Goal: Information Seeking & Learning: Check status

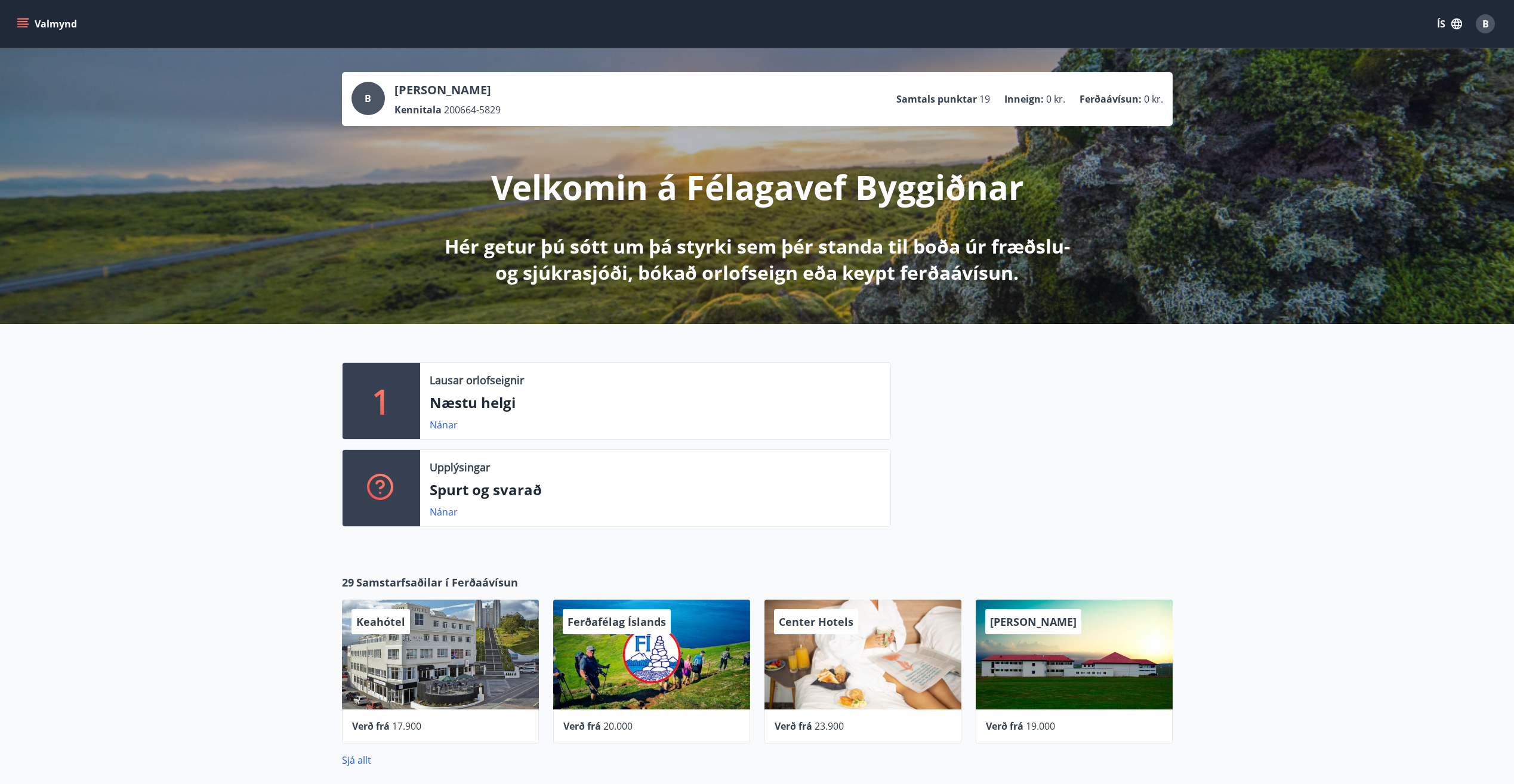
click at [21, 21] on icon "menu" at bounding box center [22, 24] width 12 height 12
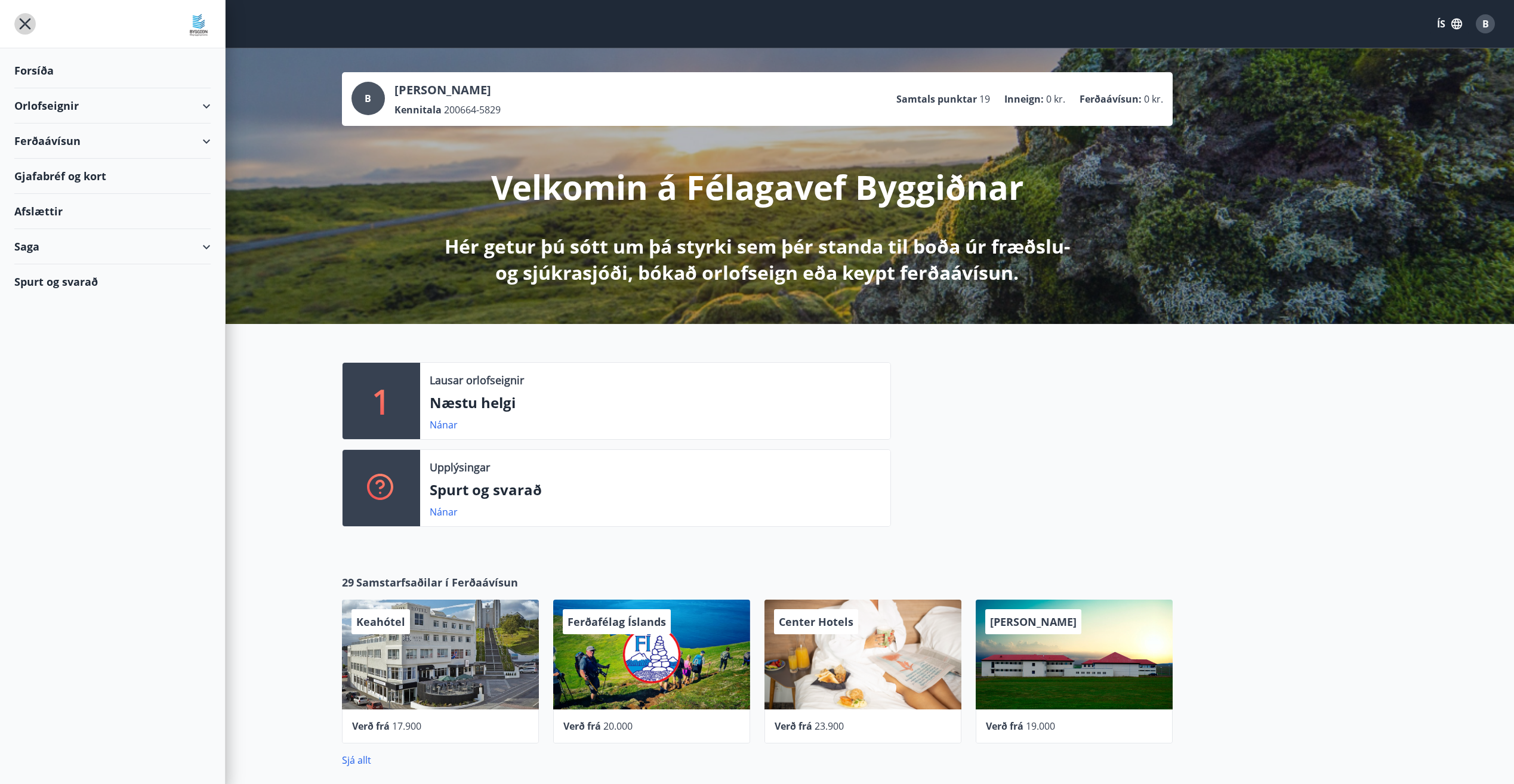
click at [24, 26] on icon "menu" at bounding box center [25, 24] width 21 height 21
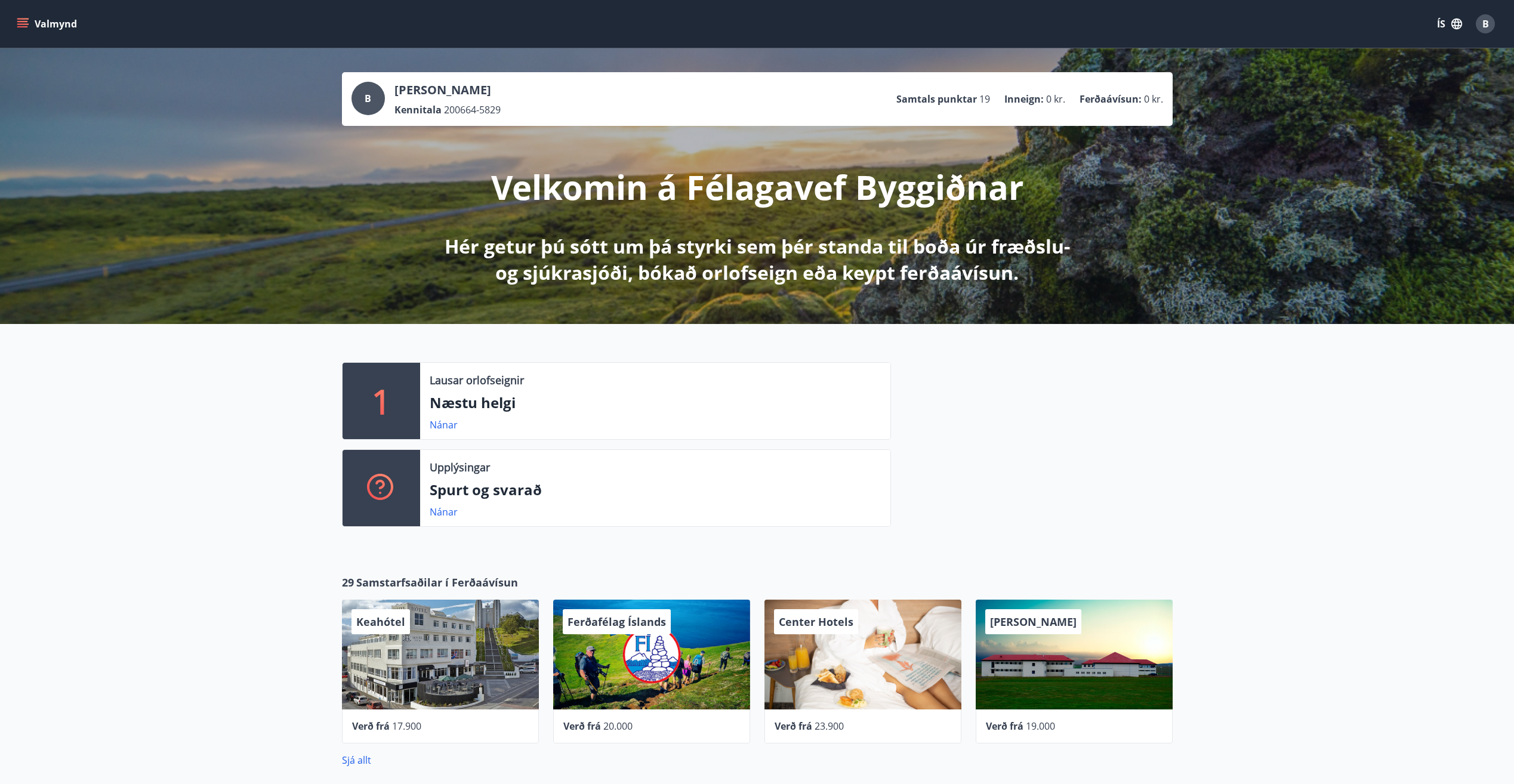
click at [22, 18] on icon "menu" at bounding box center [22, 24] width 12 height 12
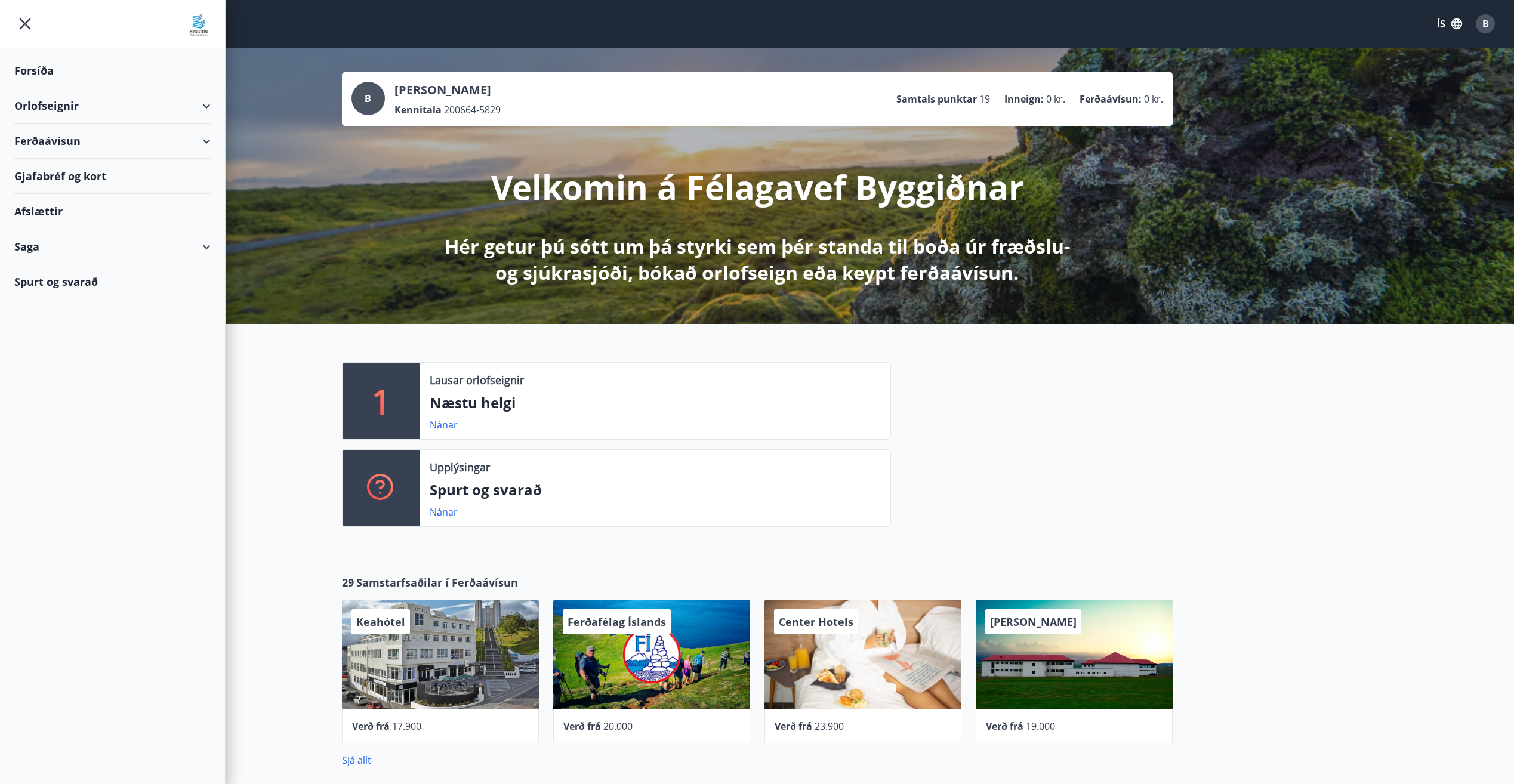
click at [121, 254] on div "Saga" at bounding box center [112, 246] width 197 height 35
click at [38, 214] on div "Afslættir" at bounding box center [112, 211] width 197 height 35
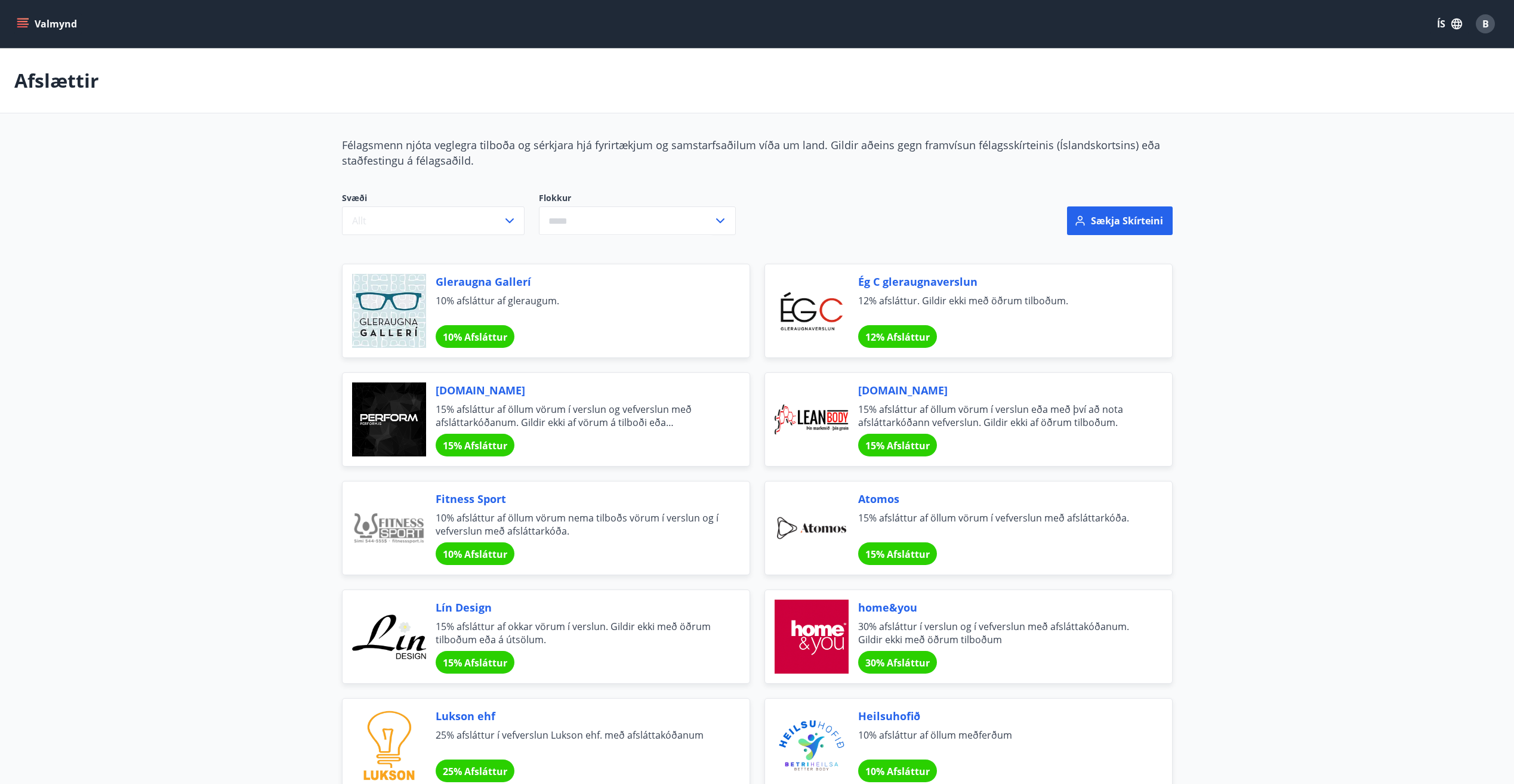
click at [24, 21] on icon "menu" at bounding box center [22, 22] width 11 height 1
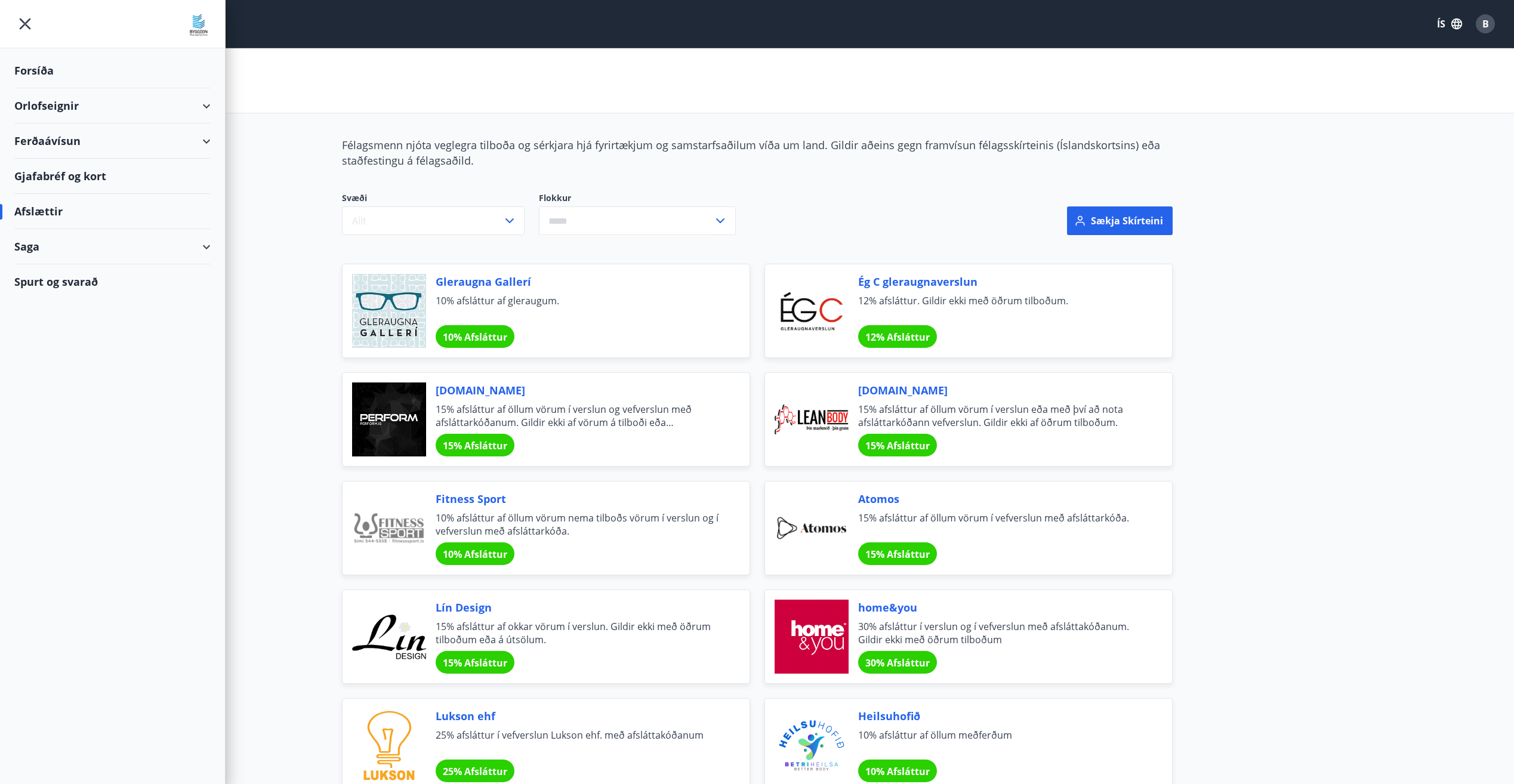
click at [64, 178] on div "Gjafabréf og kort" at bounding box center [112, 176] width 197 height 35
click at [208, 138] on div "Ferðaávísun" at bounding box center [112, 141] width 197 height 35
click at [205, 108] on div "Orlofseignir" at bounding box center [112, 105] width 197 height 35
click at [36, 71] on div "Forsíða" at bounding box center [112, 70] width 197 height 35
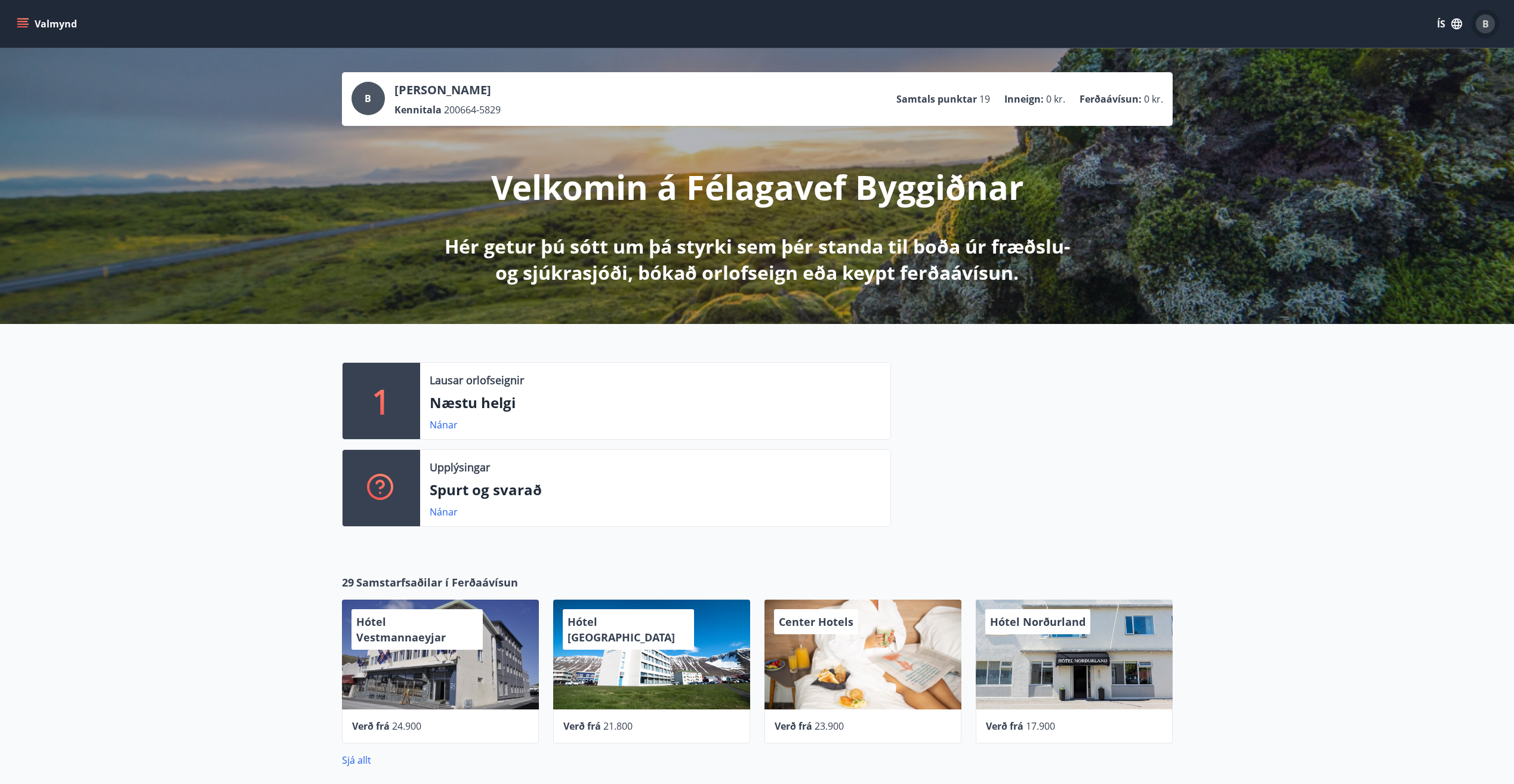
click at [1487, 24] on span "B" at bounding box center [1486, 24] width 7 height 13
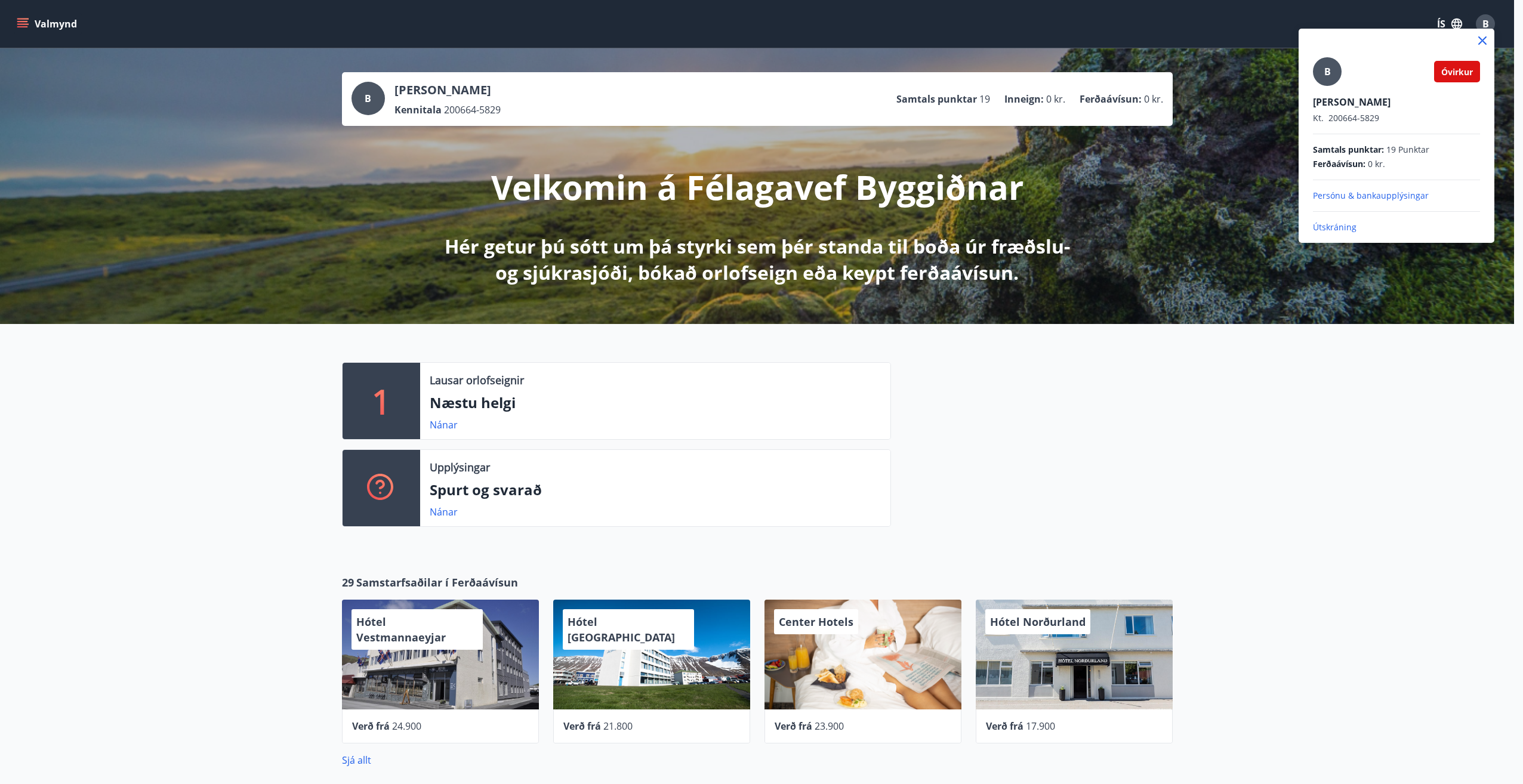
click at [1487, 24] on div at bounding box center [761, 392] width 1523 height 784
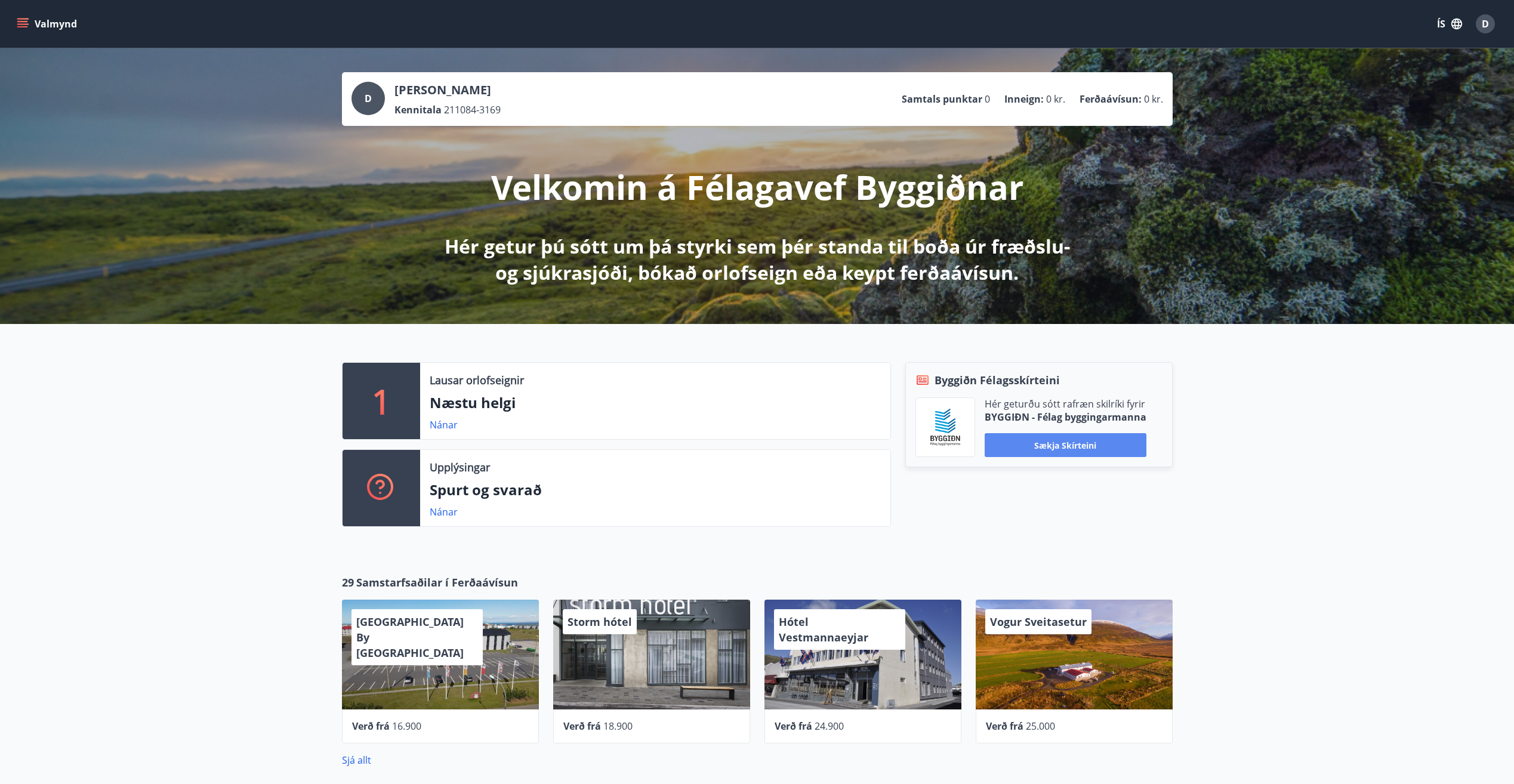
click at [1053, 444] on button "Sækja skírteini" at bounding box center [1065, 445] width 161 height 24
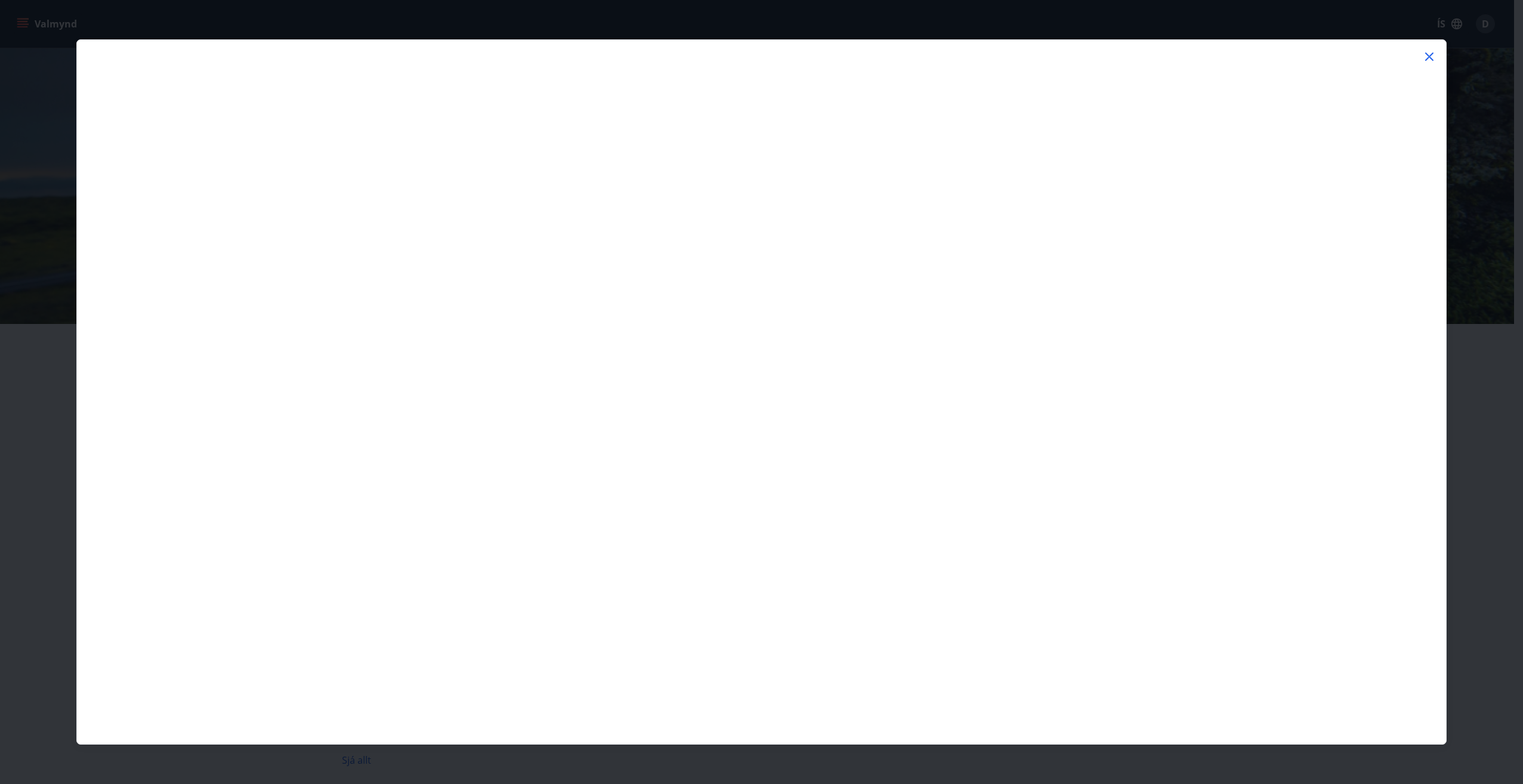
click at [1426, 54] on icon at bounding box center [1430, 57] width 15 height 15
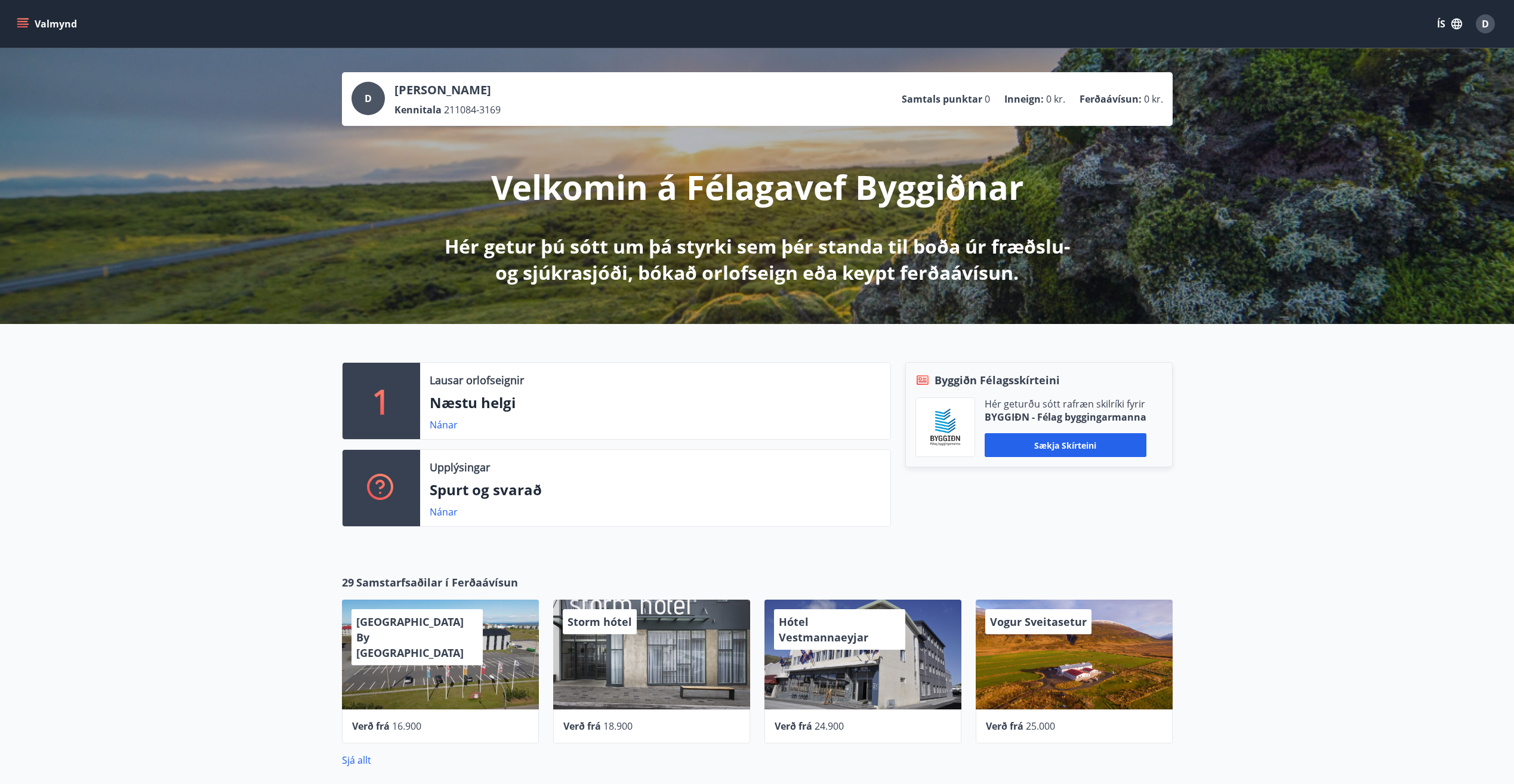
click at [1256, 548] on div "1 Lausar orlofseignir Næstu helgi Nánar Upplýsingar Spurt og svarað Nánar Byggi…" at bounding box center [757, 440] width 1514 height 232
click at [440, 431] on link "Nánar" at bounding box center [443, 425] width 28 height 13
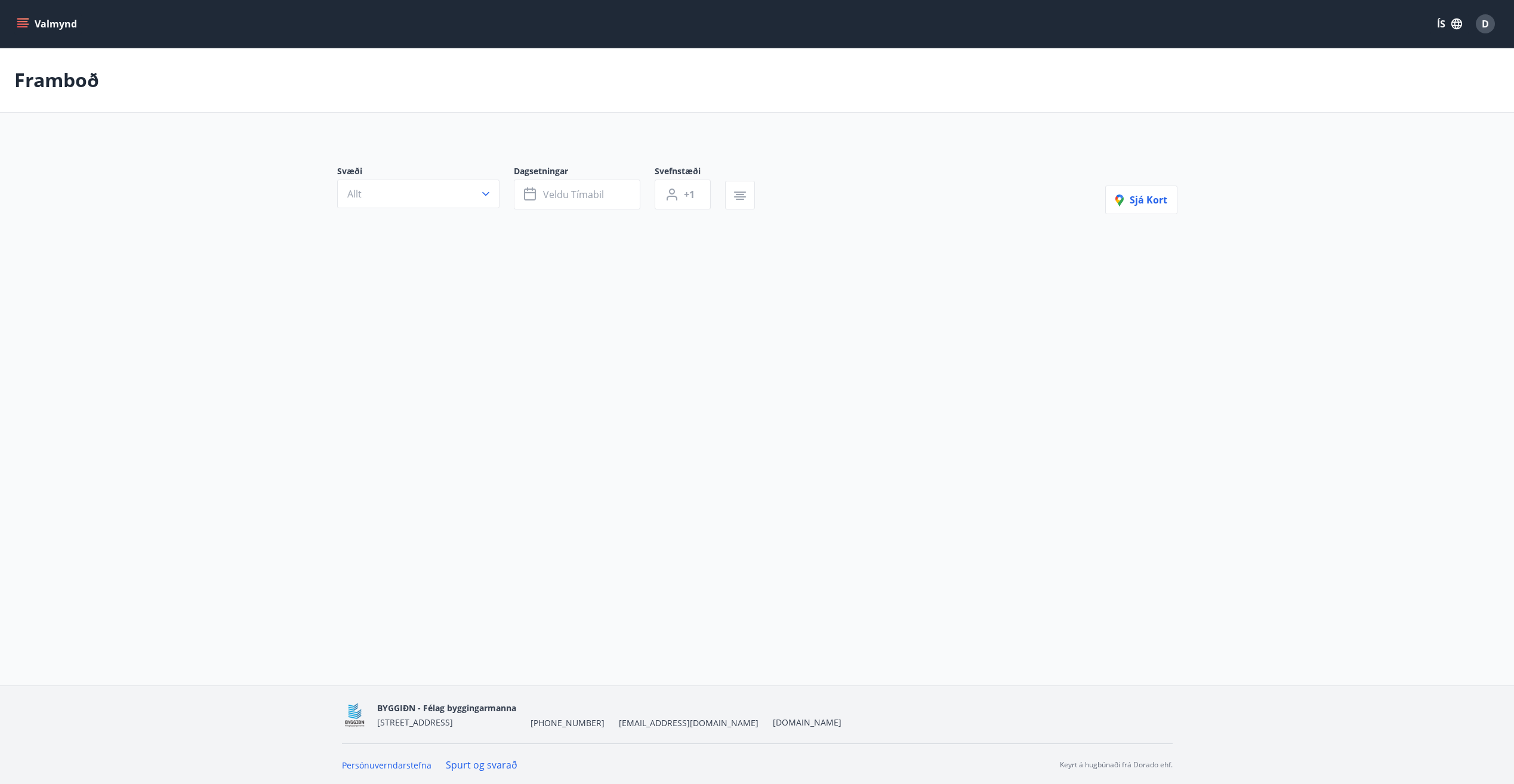
type input "*"
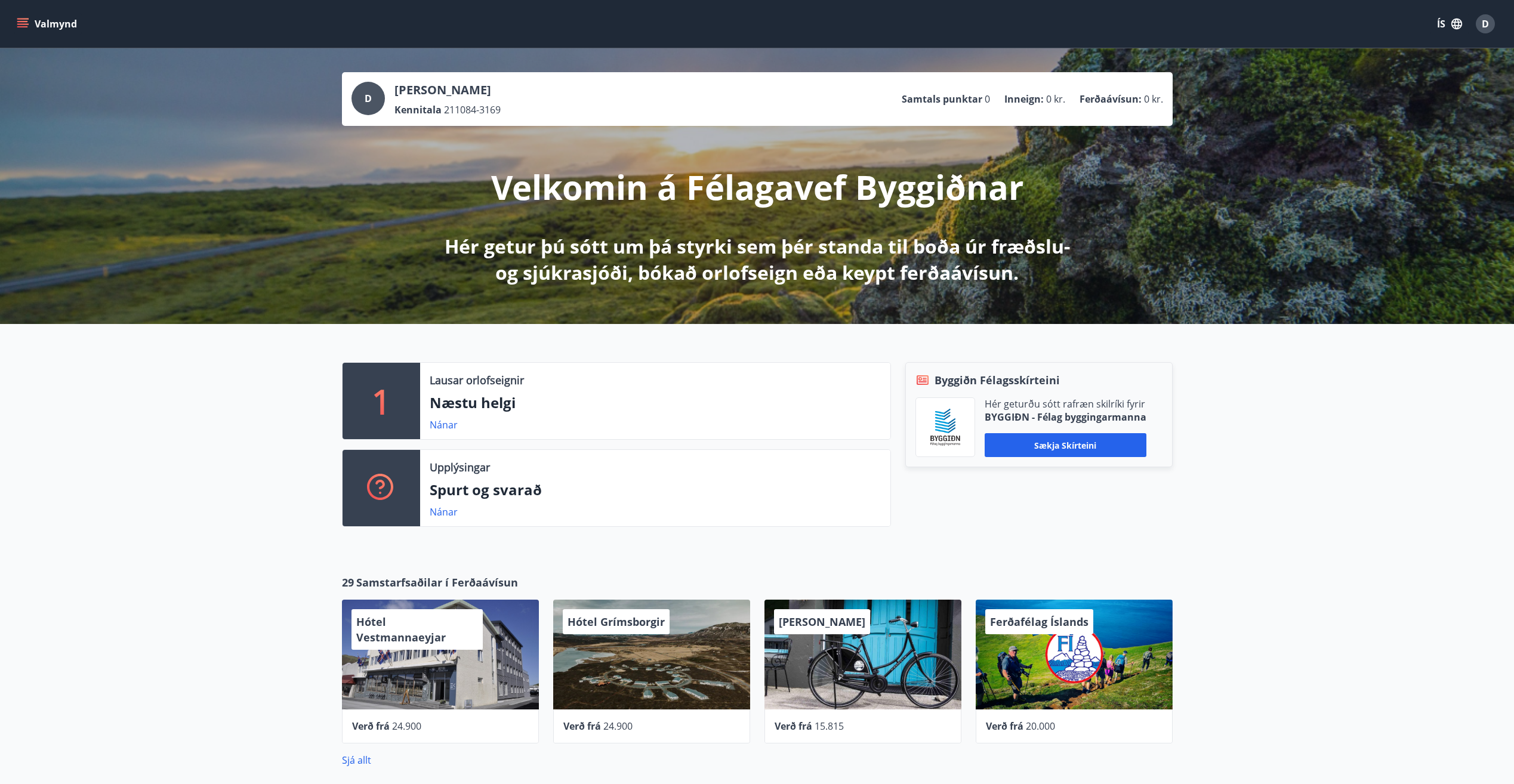
click at [23, 24] on icon "menu" at bounding box center [24, 24] width 13 height 1
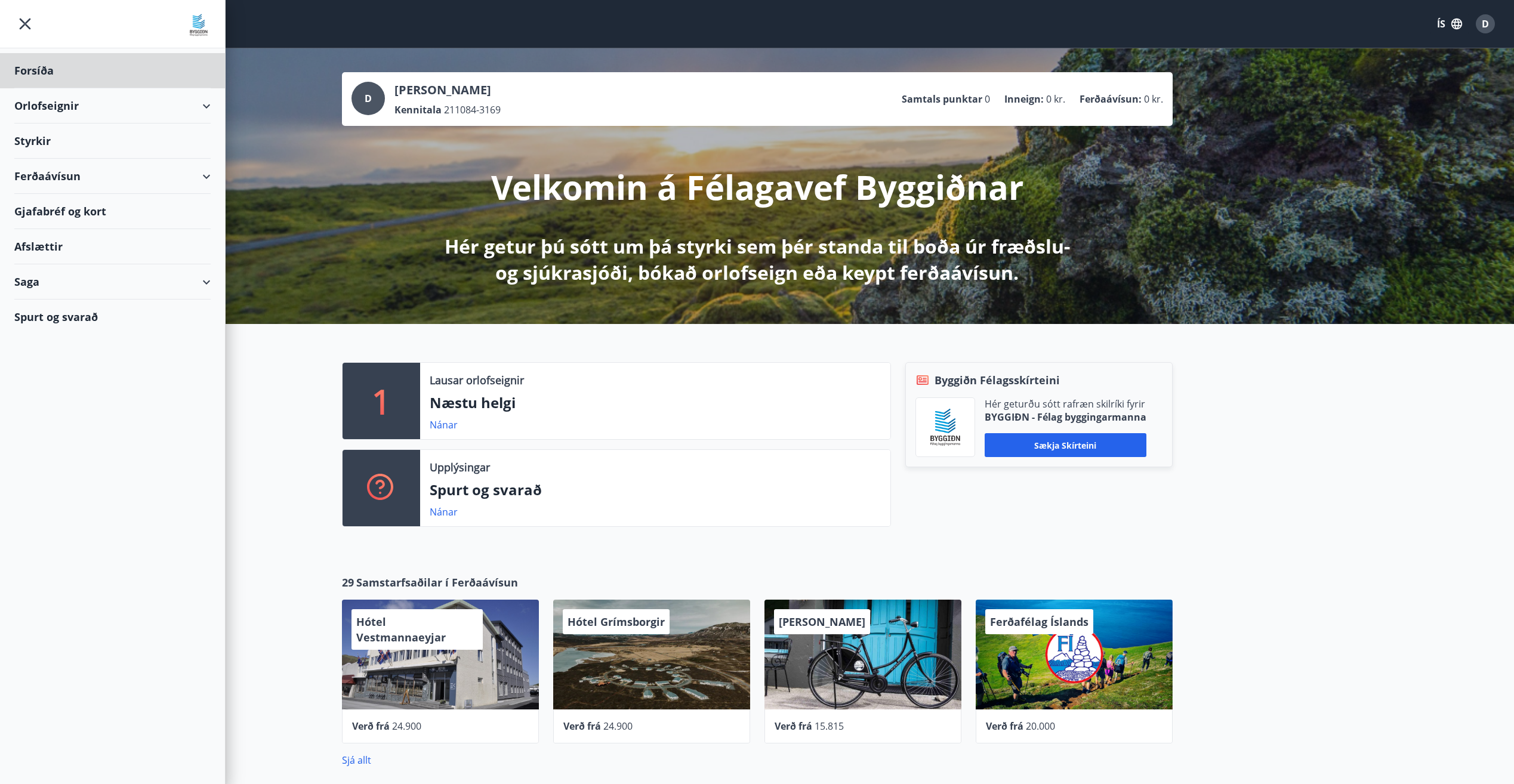
click at [35, 143] on div "Styrkir" at bounding box center [112, 141] width 197 height 35
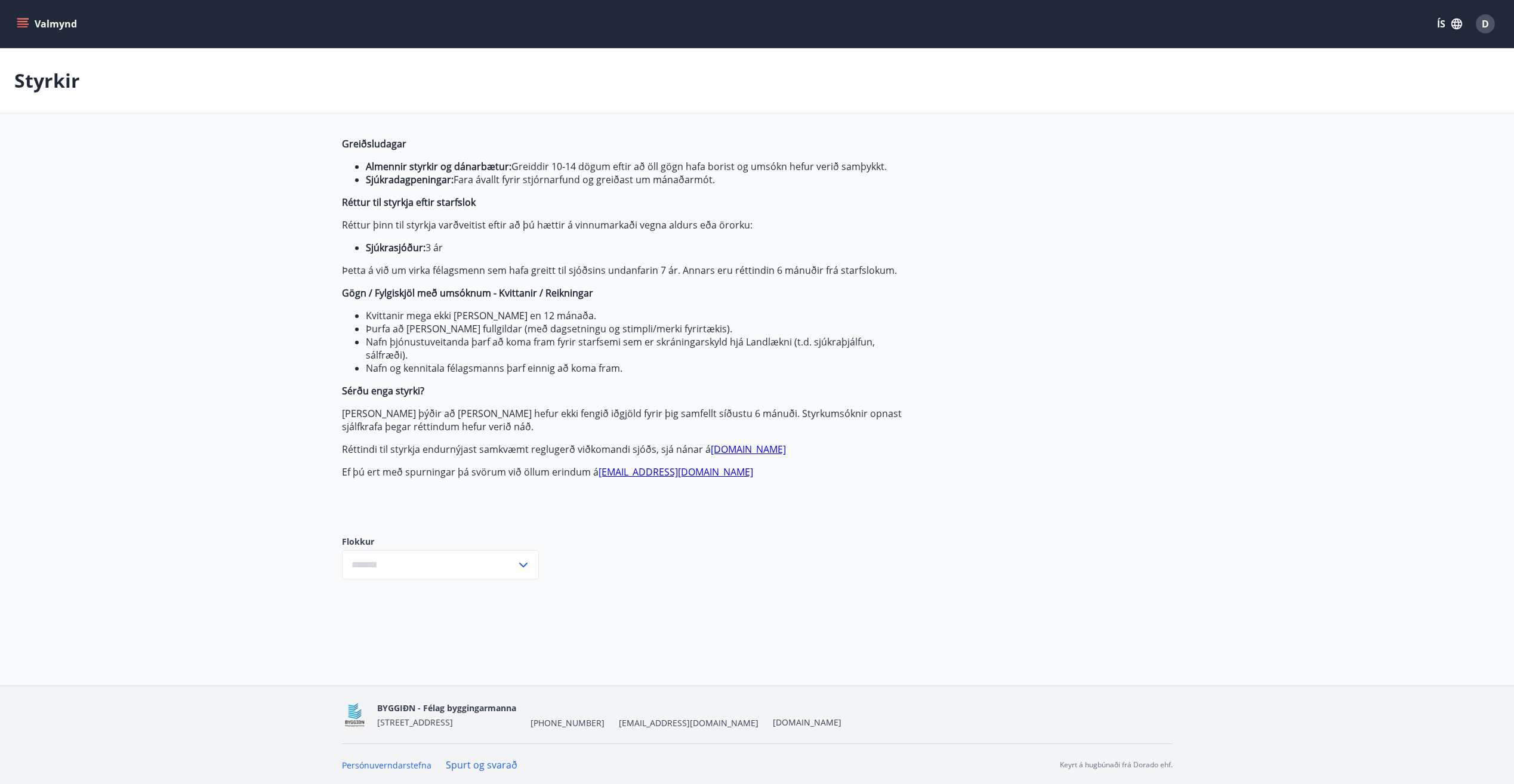
type input "***"
click at [1069, 265] on div "Greiðsludagar Almennir styrkir og dánarbætur: Greiddir 10-14 dögum eftir að öll…" at bounding box center [757, 367] width 830 height 460
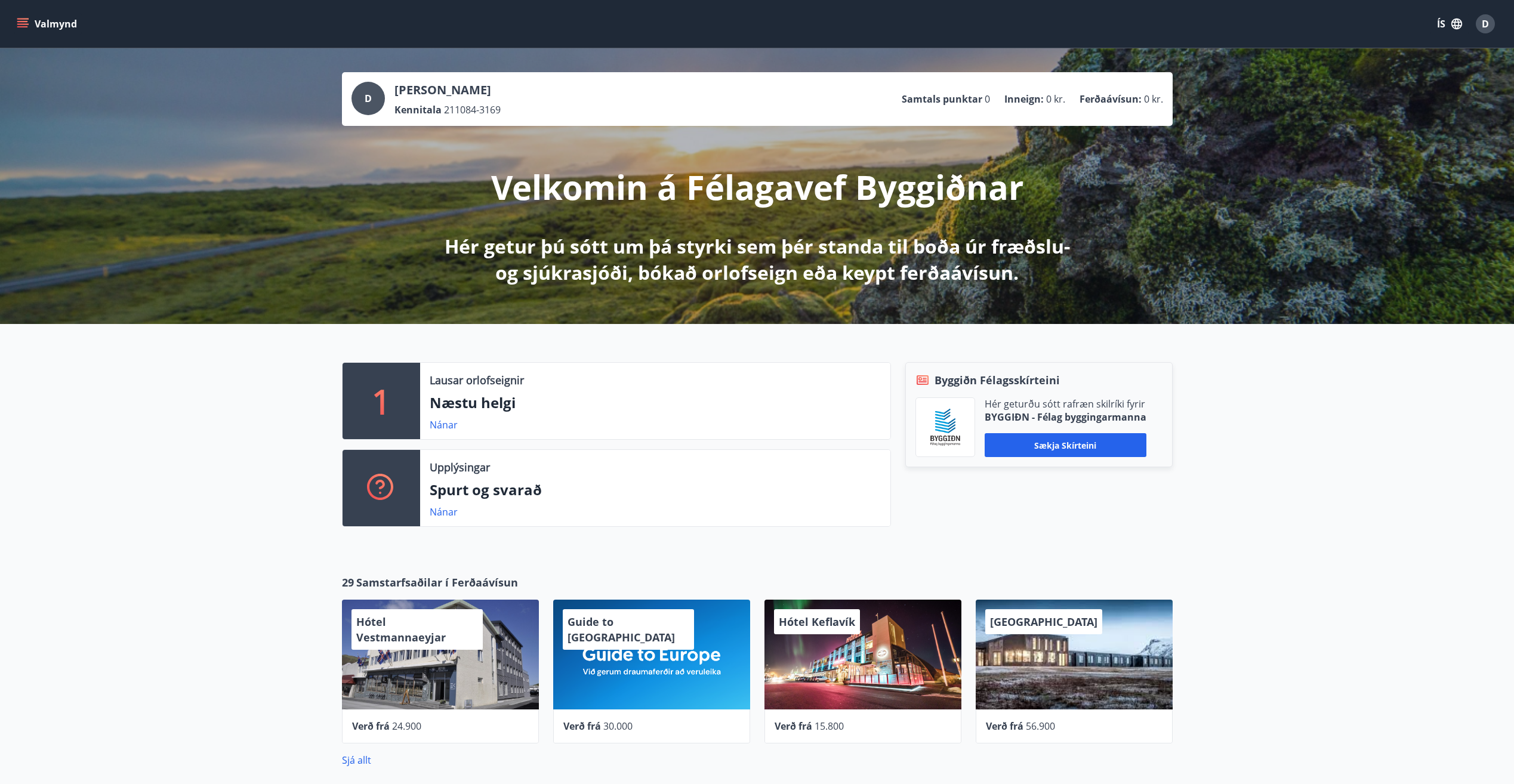
click at [24, 21] on icon "menu" at bounding box center [22, 22] width 11 height 1
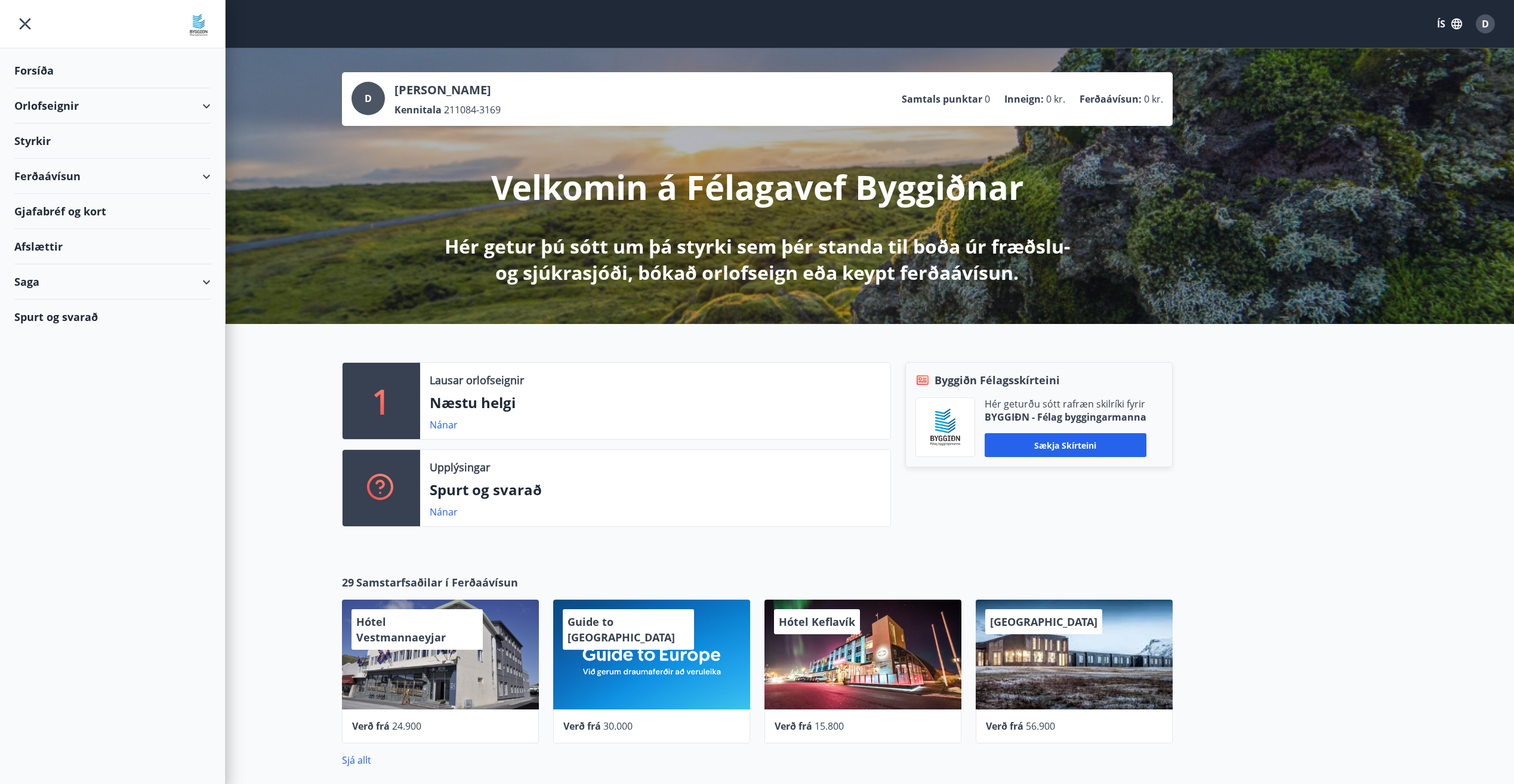
click at [208, 177] on div "Ferðaávísun" at bounding box center [112, 176] width 197 height 35
click at [72, 396] on div "Spurt og svarað" at bounding box center [112, 392] width 197 height 34
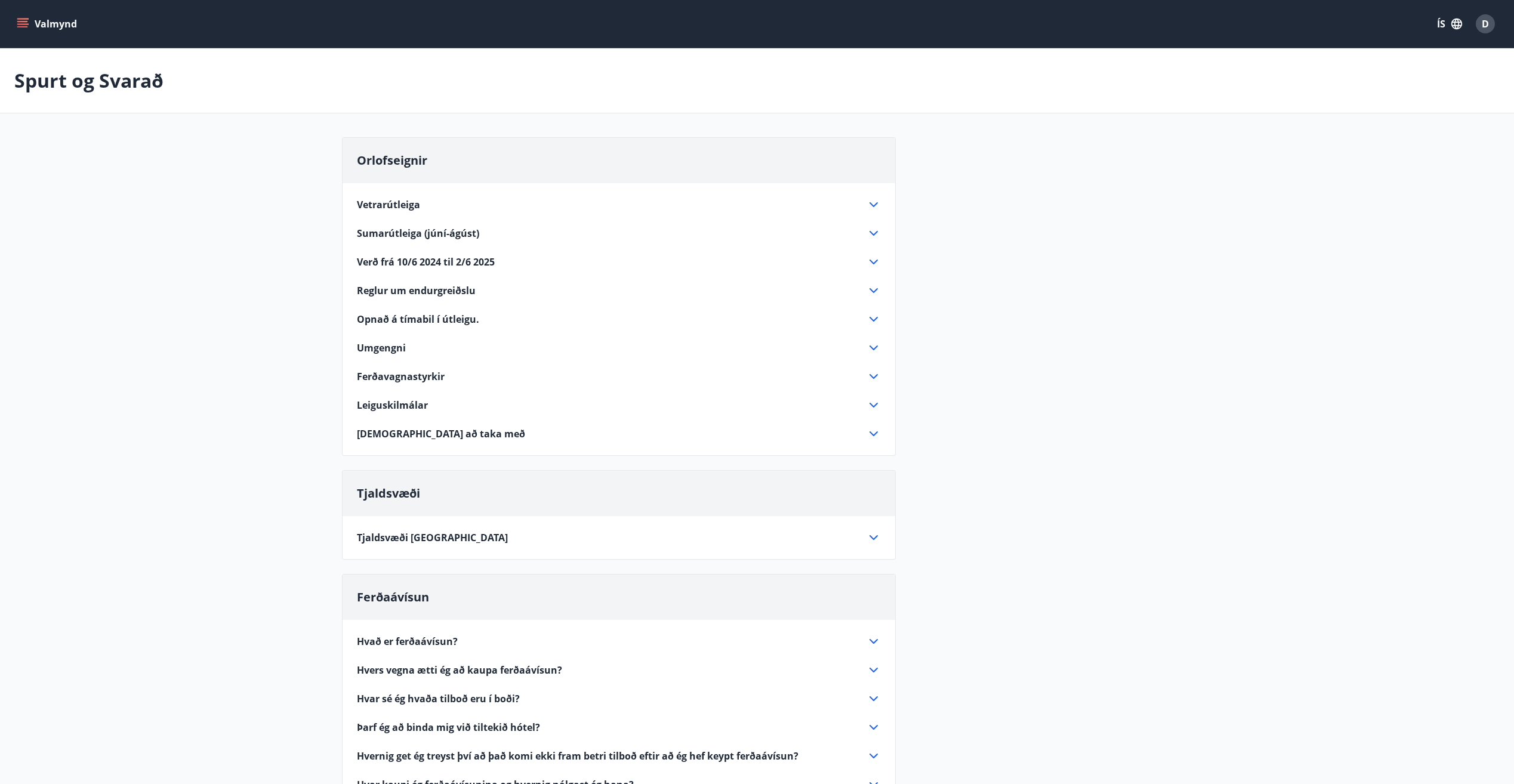
click at [22, 19] on icon "menu" at bounding box center [24, 19] width 13 height 1
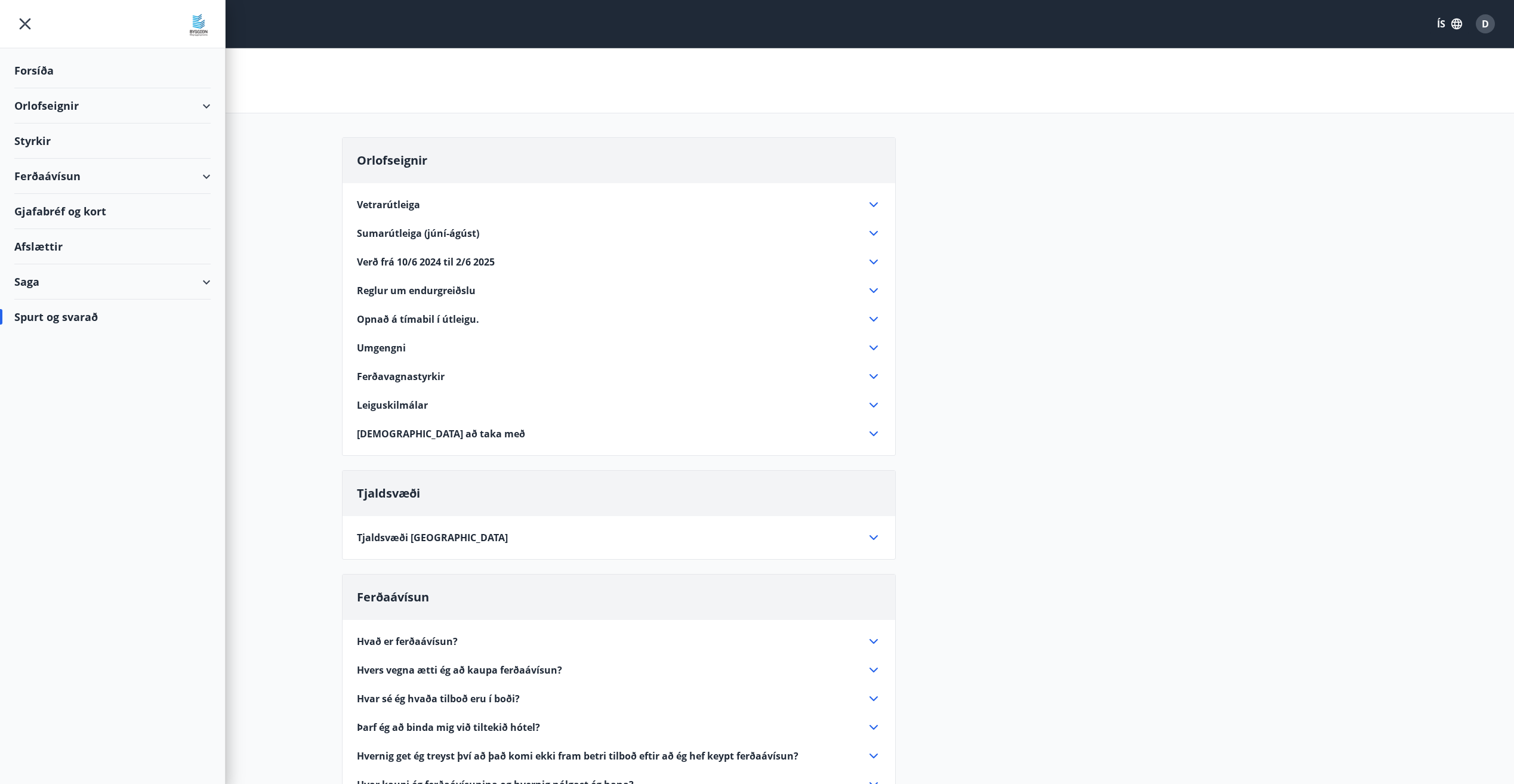
click at [48, 288] on div "Saga" at bounding box center [112, 281] width 197 height 35
click at [46, 415] on div "Inneign" at bounding box center [112, 412] width 177 height 25
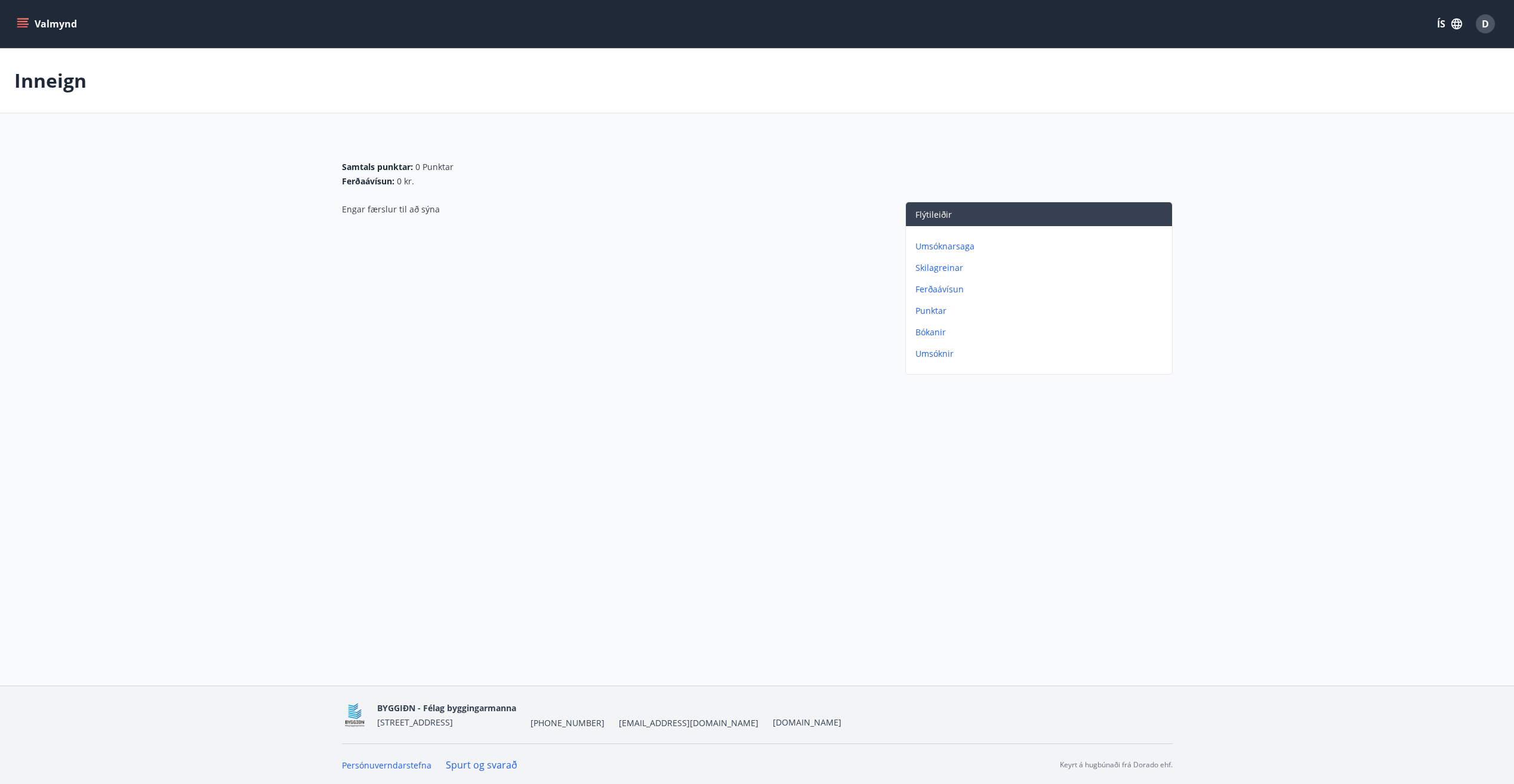
click at [22, 26] on icon "menu" at bounding box center [22, 27] width 11 height 1
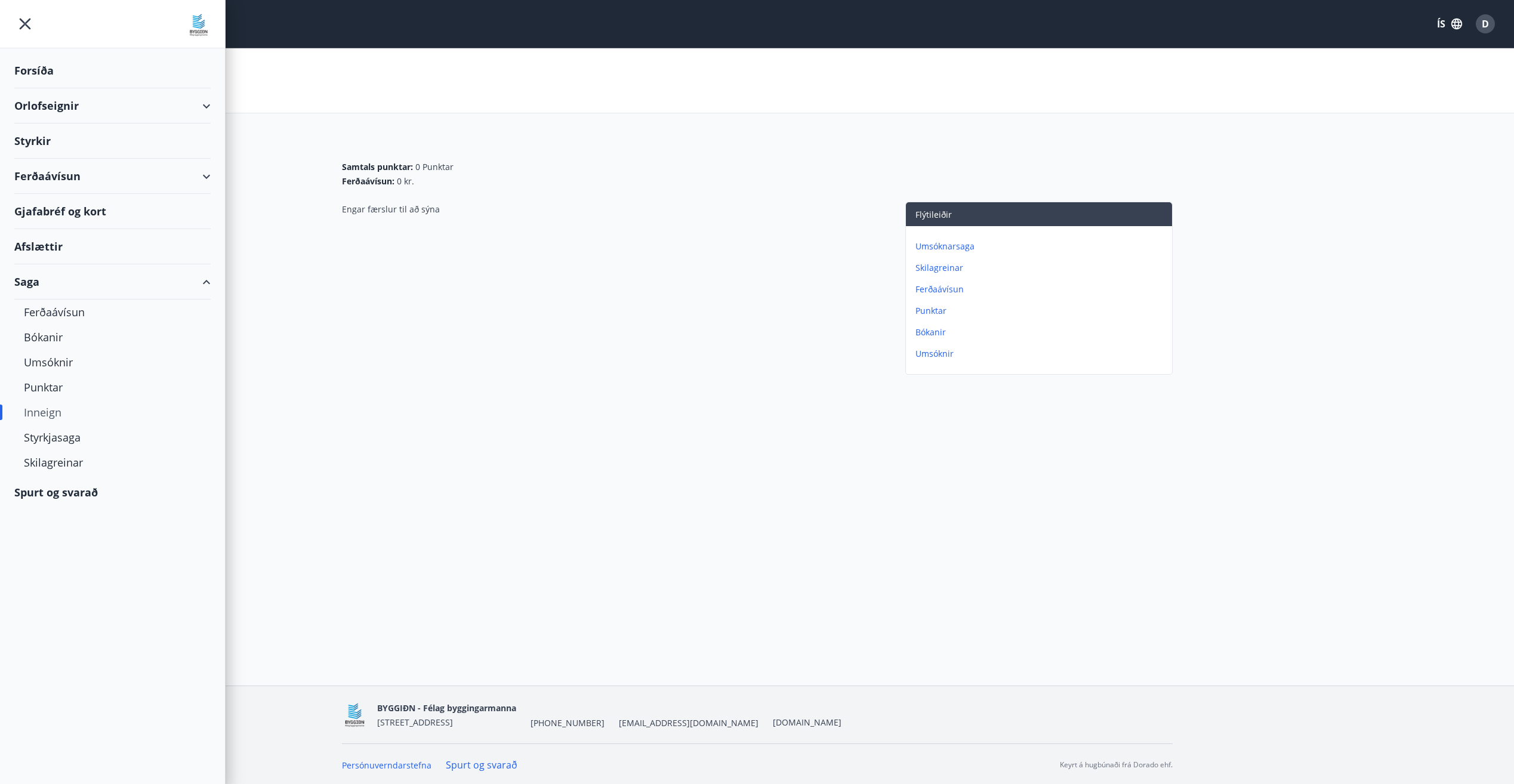
click at [34, 73] on div "Forsíða" at bounding box center [112, 70] width 197 height 35
